Goal: Navigation & Orientation: Find specific page/section

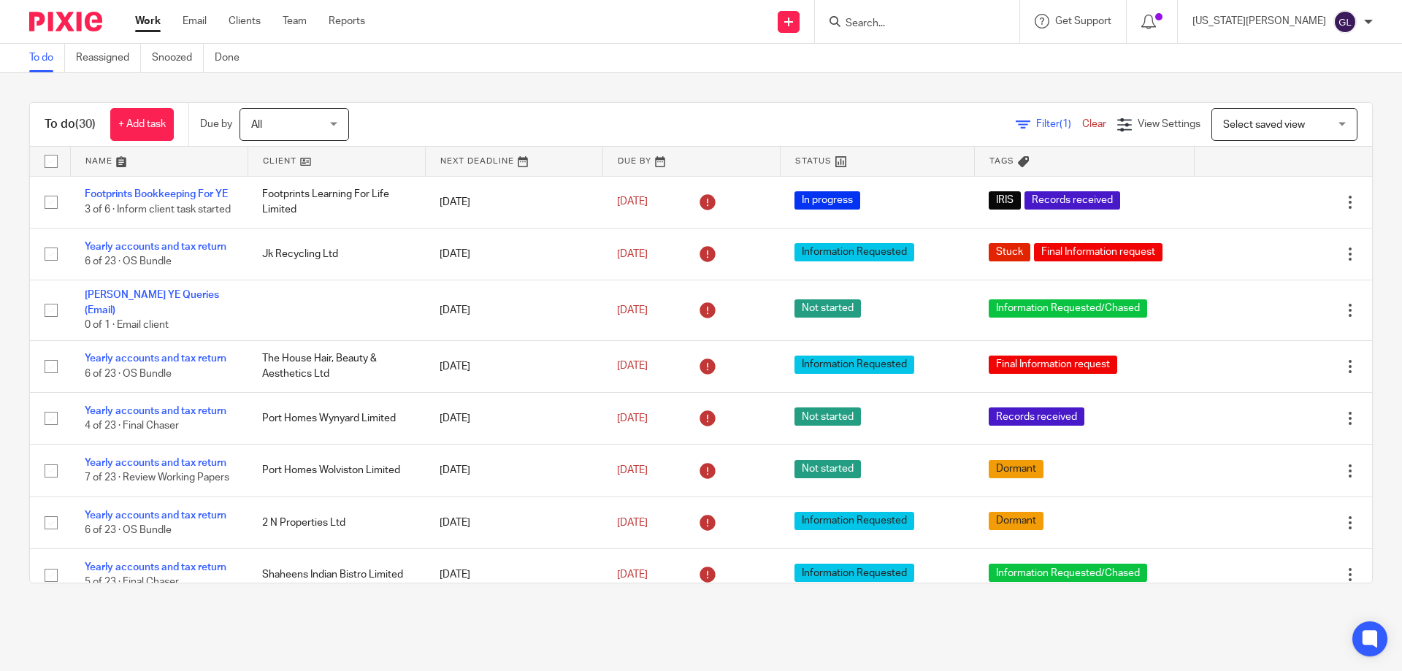
click at [1178, 32] on div at bounding box center [1152, 21] width 51 height 43
click at [1163, 26] on div at bounding box center [1152, 21] width 21 height 16
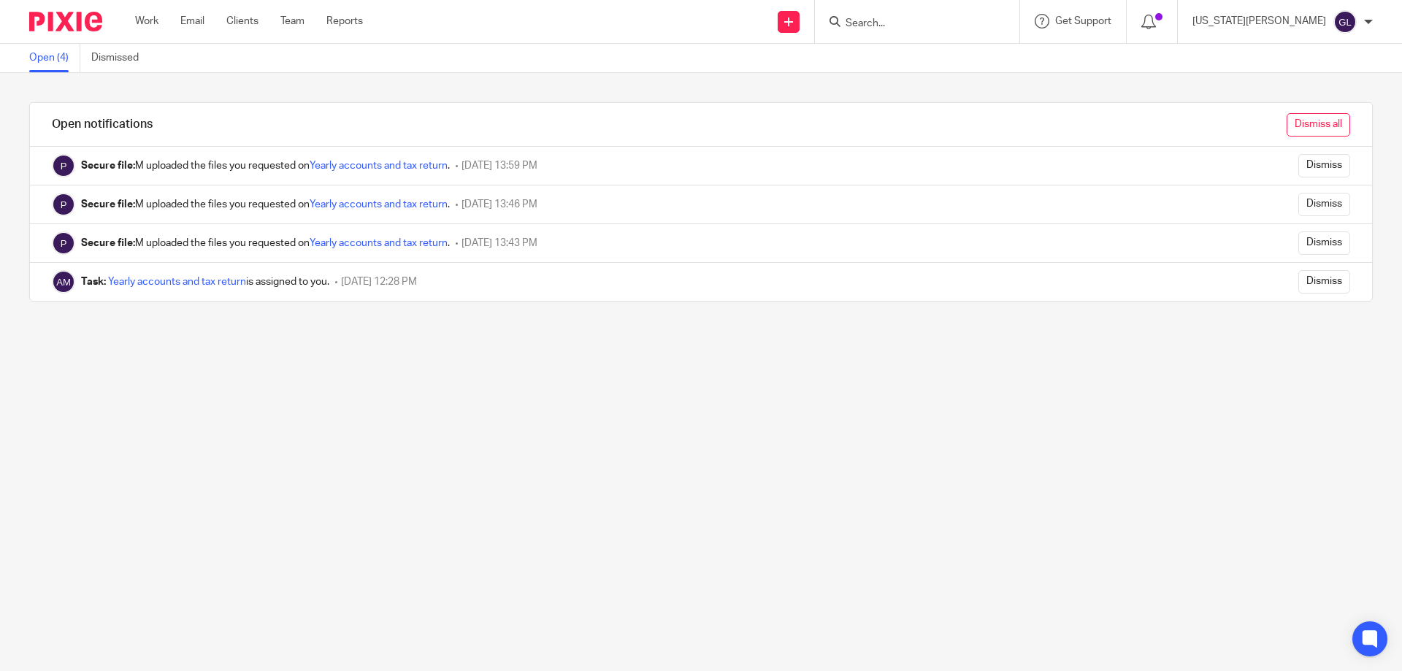
click at [1305, 124] on input "Dismiss all" at bounding box center [1319, 124] width 64 height 23
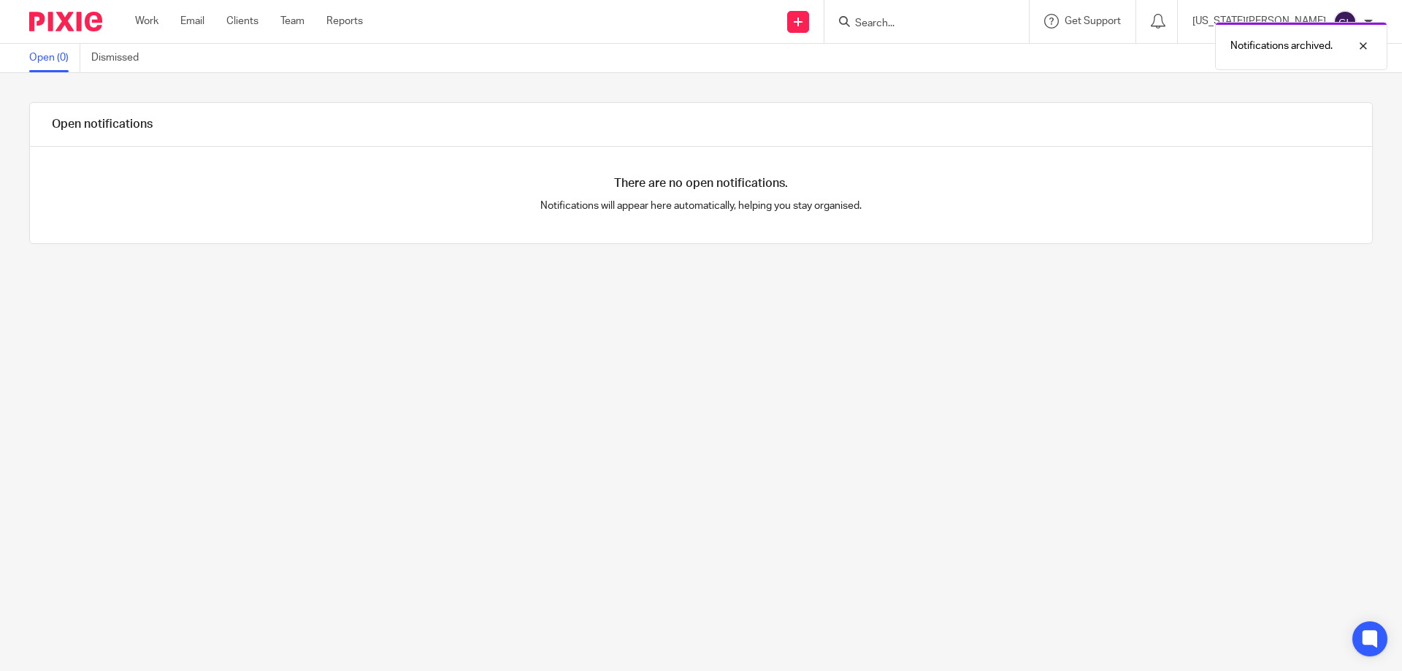
click at [165, 23] on ul "Work Email Clients Team Reports" at bounding box center [260, 21] width 250 height 15
click at [160, 24] on ul "Work Email Clients Team Reports" at bounding box center [260, 21] width 250 height 15
click at [150, 19] on link "Work" at bounding box center [146, 21] width 23 height 15
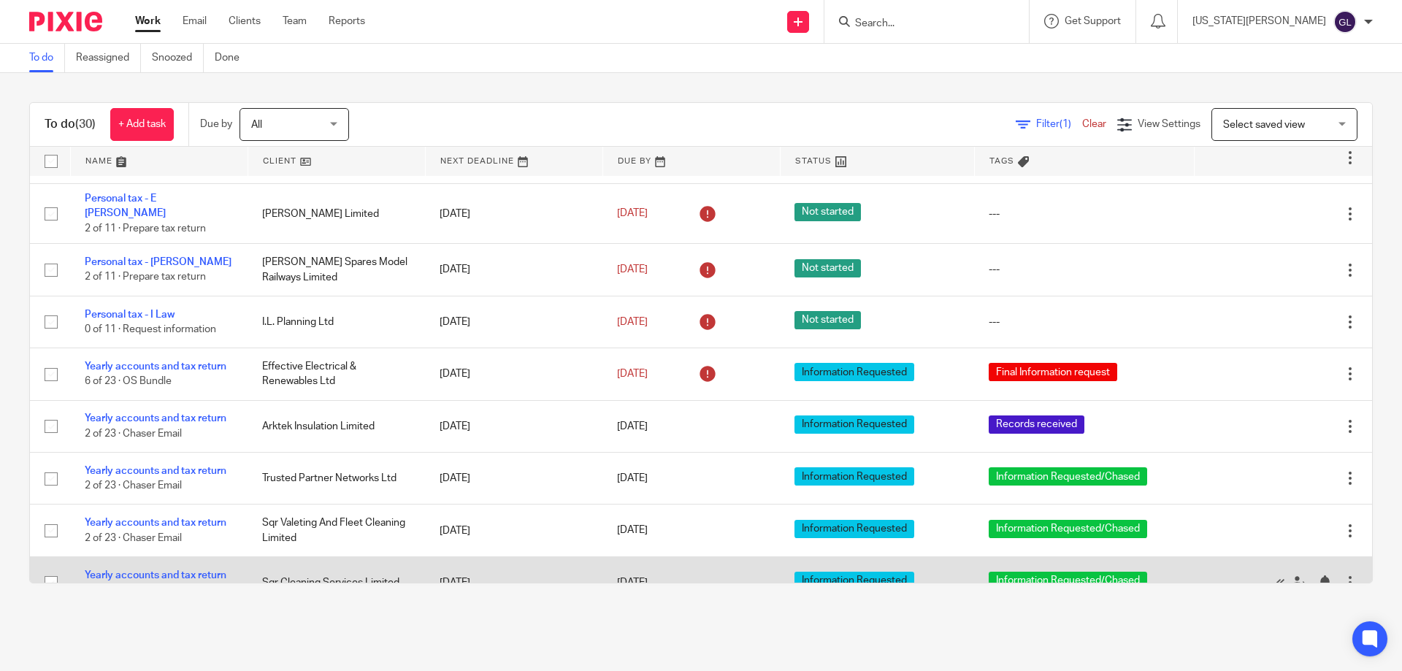
scroll to position [1205, 0]
